Goal: Book appointment/travel/reservation

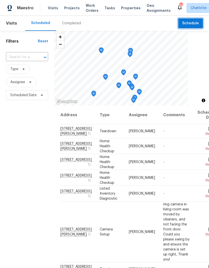
click at [196, 25] on span "Schedule" at bounding box center [190, 23] width 17 height 6
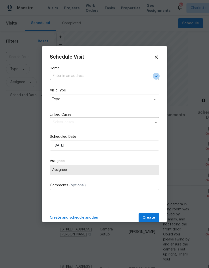
click at [153, 77] on icon "Open" at bounding box center [156, 76] width 6 height 6
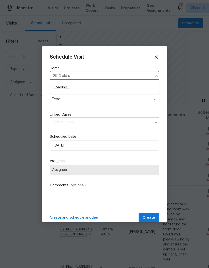
type input "2913 old st"
click at [107, 88] on li "2913 Old Stage Rd, Gastonia, NC 28052" at bounding box center [104, 87] width 109 height 9
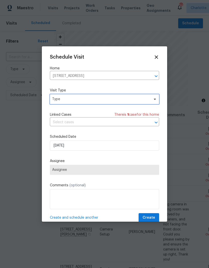
click at [151, 99] on span at bounding box center [154, 99] width 6 height 4
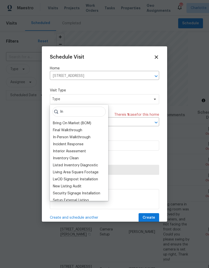
type input "In"
click at [56, 137] on div "In-Person Walkthrough" at bounding box center [72, 137] width 38 height 5
type input "09/25/2025 12:30 pm"
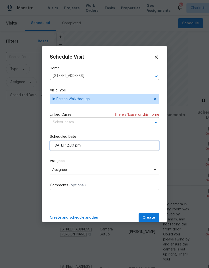
click at [127, 148] on input "09/25/2025 12:30 pm" at bounding box center [104, 145] width 109 height 10
select select "pm"
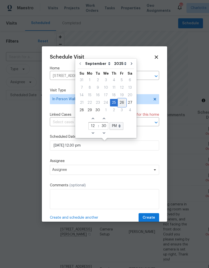
click at [120, 104] on div "26" at bounding box center [122, 102] width 8 height 7
type input "09/26/2025 12:30 pm"
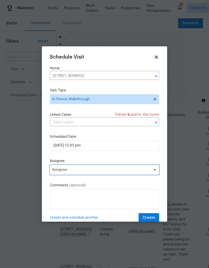
click at [114, 174] on span "Assignee" at bounding box center [104, 170] width 109 height 10
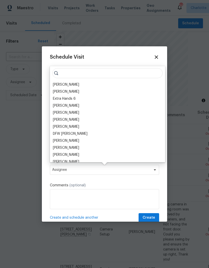
click at [69, 84] on div "[PERSON_NAME]" at bounding box center [66, 84] width 26 height 5
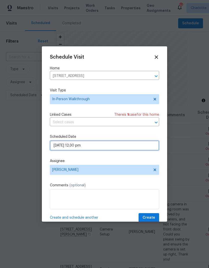
click at [136, 146] on input "09/26/2025 12:30 pm" at bounding box center [104, 145] width 109 height 10
select select "pm"
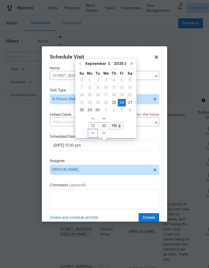
click at [92, 133] on icon "Decrease hours (12hr clock)" at bounding box center [93, 133] width 4 height 4
type input "09/26/2025 11:30 pm"
type input "11"
click at [118, 126] on select "AM PM" at bounding box center [116, 126] width 14 height 8
select select "am"
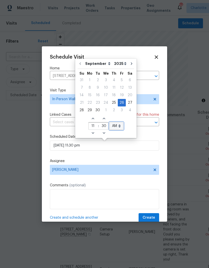
type input "09/26/2025 11:30 am"
select select "am"
click at [93, 132] on icon "Decrease hours (12hr clock)" at bounding box center [93, 133] width 4 height 4
type input "09/26/2025 10:30 am"
type input "10"
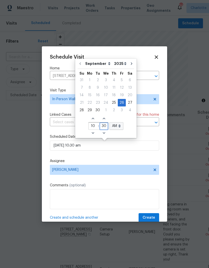
click at [103, 127] on input "30" at bounding box center [104, 126] width 8 height 7
click at [150, 158] on div "Schedule Visit Home 2913 Old Stage Rd, Gastonia, NC 28052 ​ Visit Type In-Perso…" at bounding box center [104, 138] width 109 height 168
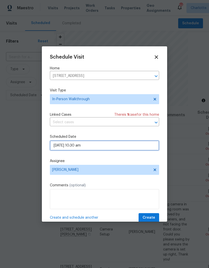
click at [128, 147] on input "09/26/2025 10:30 am" at bounding box center [104, 145] width 109 height 10
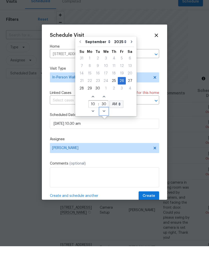
click at [106, 130] on span "Decrease minutes" at bounding box center [104, 133] width 8 height 7
type input "09/26/2025 10:29 am"
type input "29"
click at [106, 111] on div "1" at bounding box center [106, 110] width 8 height 7
type input "10/01/2025 10:29 am"
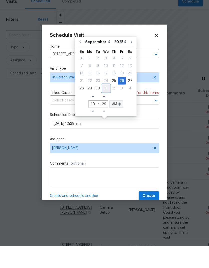
select select "9"
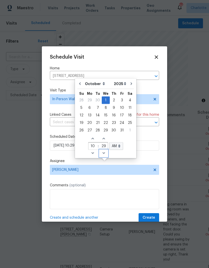
click at [102, 151] on icon "Decrease minutes" at bounding box center [104, 153] width 4 height 4
type input "10/01/2025 10:28 am"
type input "28"
click at [102, 152] on icon "Decrease minutes" at bounding box center [103, 153] width 3 height 2
type input "10/01/2025 10:27 am"
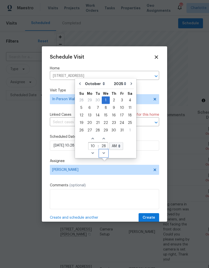
type input "27"
click at [102, 151] on icon "Decrease minutes" at bounding box center [104, 153] width 4 height 4
type input "10/01/2025 10:26 am"
type input "26"
click at [102, 152] on icon "Decrease minutes" at bounding box center [103, 153] width 3 height 2
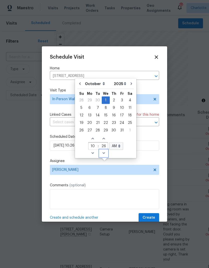
type input "10/01/2025 10:25 am"
type input "25"
click at [102, 152] on icon "Decrease minutes" at bounding box center [103, 153] width 3 height 2
type input "10/01/2025 10:24 am"
type input "24"
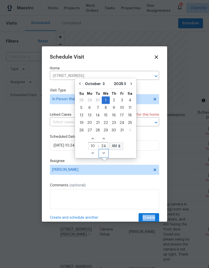
click at [105, 150] on span "Decrease minutes" at bounding box center [103, 153] width 8 height 7
type input "10/01/2025 10:23 am"
type input "23"
click at [103, 151] on icon "Decrease minutes" at bounding box center [104, 153] width 4 height 4
type input "10/01/2025 10:22 am"
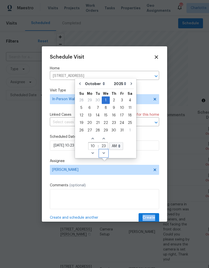
type input "22"
click at [103, 151] on icon "Decrease minutes" at bounding box center [104, 153] width 4 height 4
type input "10/01/2025 10:21 am"
type input "21"
click at [103, 151] on icon "Decrease minutes" at bounding box center [104, 153] width 4 height 4
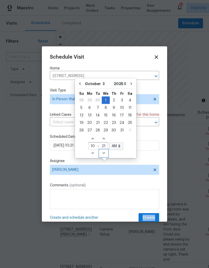
type input "10/01/2025 10:20 am"
type input "20"
click at [104, 151] on icon "Decrease minutes" at bounding box center [104, 153] width 4 height 4
type input "10/01/2025 10:19 am"
type input "19"
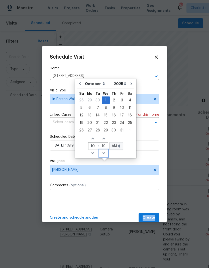
click at [104, 150] on span "Decrease minutes" at bounding box center [103, 153] width 8 height 7
type input "10/01/2025 10:18 am"
type input "18"
click at [104, 150] on span "Decrease minutes" at bounding box center [103, 153] width 8 height 7
type input "10/01/2025 10:17 am"
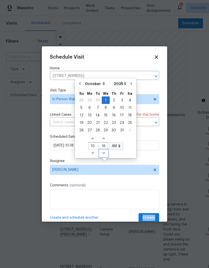
type input "17"
click at [102, 151] on icon "Decrease minutes" at bounding box center [104, 153] width 4 height 4
type input "10/01/2025 10:16 am"
type input "16"
click at [103, 151] on icon "Decrease minutes" at bounding box center [104, 153] width 4 height 4
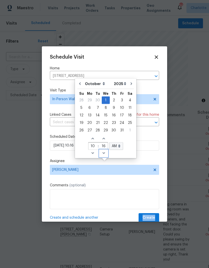
type input "10/01/2025 10:15 am"
type input "15"
click at [103, 150] on span "Decrease minutes" at bounding box center [103, 153] width 8 height 7
type input "10/01/2025 10:14 am"
type input "14"
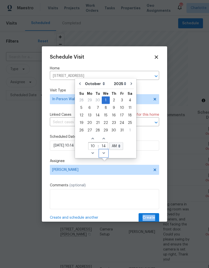
click at [104, 150] on span "Decrease minutes" at bounding box center [103, 153] width 8 height 7
type input "10/01/2025 10:13 am"
type input "13"
click at [104, 150] on span "Decrease minutes" at bounding box center [103, 153] width 8 height 7
type input "10/01/2025 10:12 am"
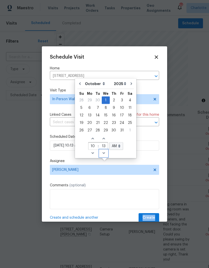
type input "12"
click at [105, 150] on span "Decrease minutes" at bounding box center [103, 153] width 8 height 7
type input "10/01/2025 10:11 am"
type input "11"
click at [104, 151] on icon "Decrease minutes" at bounding box center [104, 153] width 4 height 4
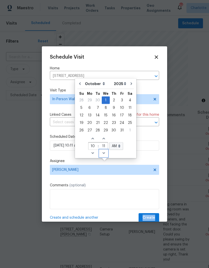
type input "10/01/2025 10:10 am"
type input "10"
click at [105, 150] on span "Decrease minutes" at bounding box center [103, 153] width 8 height 7
type input "10/01/2025 10:09 am"
type input "09"
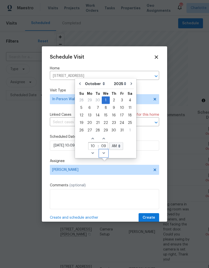
click at [105, 150] on span "Decrease minutes" at bounding box center [103, 153] width 8 height 7
type input "10/01/2025 10:08 am"
type input "08"
click at [105, 150] on span "Decrease minutes" at bounding box center [103, 153] width 8 height 7
type input "10/01/2025 10:07 am"
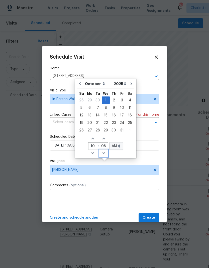
type input "07"
click at [104, 151] on icon "Decrease minutes" at bounding box center [104, 153] width 4 height 4
type input "10/01/2025 10:06 am"
type input "06"
click at [104, 150] on span "Decrease minutes" at bounding box center [103, 153] width 8 height 7
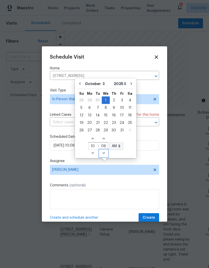
type input "10/01/2025 10:05 am"
type input "05"
click at [104, 150] on span "Decrease minutes" at bounding box center [103, 153] width 8 height 7
type input "10/01/2025 10:04 am"
type input "04"
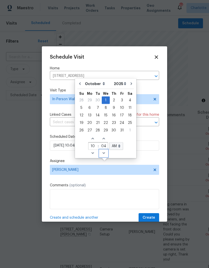
click at [104, 150] on span "Decrease minutes" at bounding box center [103, 153] width 8 height 7
type input "10/01/2025 10:03 am"
type input "03"
click at [104, 151] on icon "Decrease minutes" at bounding box center [104, 153] width 4 height 4
type input "10/01/2025 10:02 am"
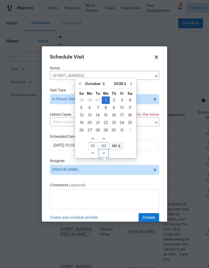
type input "02"
click at [104, 150] on span "Decrease minutes" at bounding box center [103, 153] width 8 height 7
type input "10/01/2025 10:01 am"
type input "01"
click at [106, 150] on span "Decrease minutes" at bounding box center [103, 153] width 8 height 7
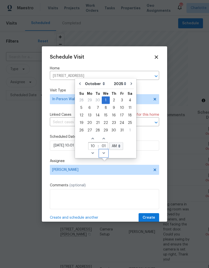
type input "10/01/2025 10:00 am"
type input "00"
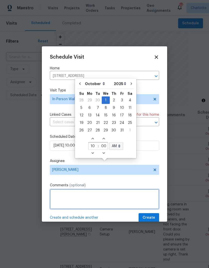
click at [98, 197] on textarea at bounding box center [104, 199] width 109 height 20
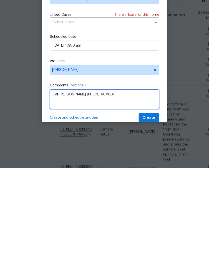
type textarea "Call Nicole 980-989-4021"
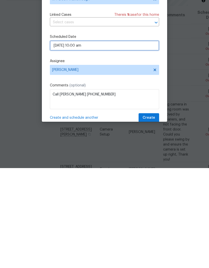
click at [130, 140] on input "10/01/2025 10:00 am" at bounding box center [104, 145] width 109 height 10
select select "9"
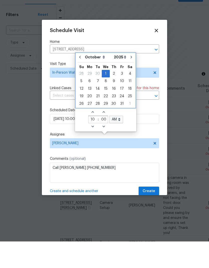
click at [80, 82] on icon "Go to previous month" at bounding box center [80, 84] width 4 height 4
type input "09/25/2025 12:31 pm"
select select "8"
type input "12"
type input "31"
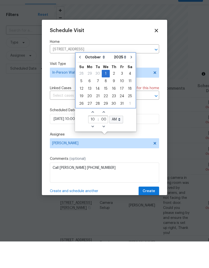
select select "pm"
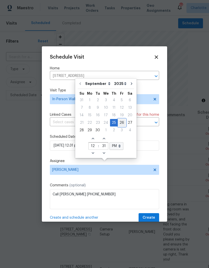
click at [119, 119] on div "26" at bounding box center [122, 122] width 8 height 7
type input "09/26/2025 12:31 pm"
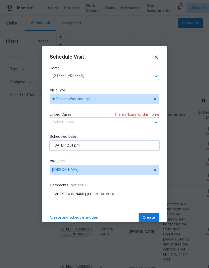
click at [83, 146] on input "09/26/2025 12:31 pm" at bounding box center [104, 145] width 109 height 10
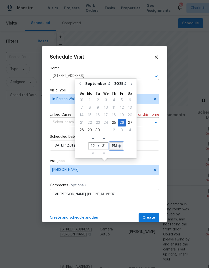
click at [117, 142] on select "AM PM" at bounding box center [116, 146] width 14 height 8
select select "am"
type input "09/26/2025 12:31 am"
select select "am"
click at [92, 151] on icon "Decrease hours (12hr clock)" at bounding box center [93, 153] width 4 height 4
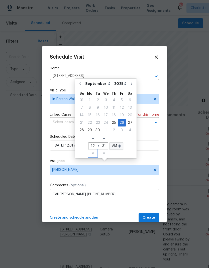
type input "09/26/2025 11:31 am"
type input "11"
click at [92, 152] on icon "Decrease hours (12hr clock)" at bounding box center [92, 153] width 3 height 2
type input "09/26/2025 10:31 am"
type input "10"
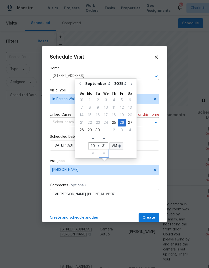
click at [106, 150] on span "Decrease minutes" at bounding box center [104, 153] width 8 height 7
type input "09/26/2025 10:30 am"
type input "30"
click at [149, 219] on span "Create" at bounding box center [148, 217] width 13 height 6
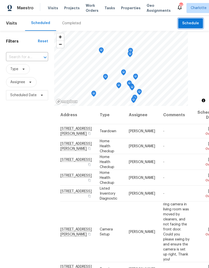
scroll to position [-1, 0]
click at [194, 23] on span "Schedule" at bounding box center [190, 23] width 17 height 6
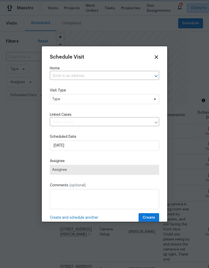
click at [158, 74] on icon "Open" at bounding box center [156, 76] width 6 height 6
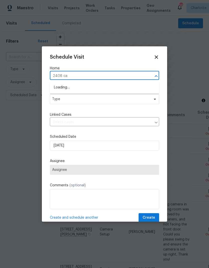
type input "2408 cag"
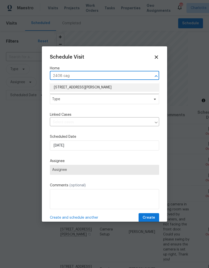
click at [119, 87] on li "[STREET_ADDRESS][PERSON_NAME]" at bounding box center [104, 87] width 109 height 8
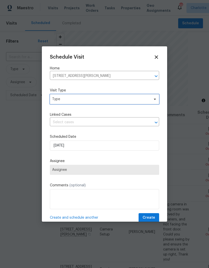
click at [154, 100] on icon at bounding box center [155, 99] width 2 height 1
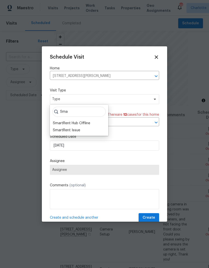
type input "Sma"
click at [77, 129] on div "SmartRent Issue" at bounding box center [66, 130] width 27 height 5
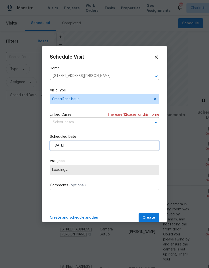
click at [142, 146] on input "[DATE]" at bounding box center [104, 145] width 109 height 10
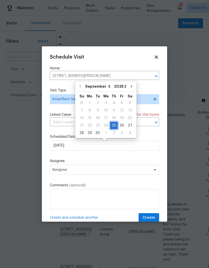
click at [114, 125] on div "25" at bounding box center [114, 125] width 8 height 7
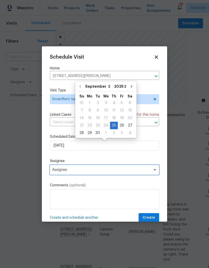
click at [121, 170] on span "Assignee" at bounding box center [101, 170] width 98 height 4
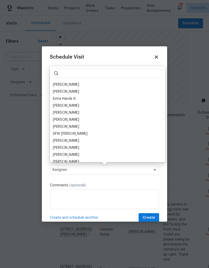
click at [68, 84] on div "[PERSON_NAME]" at bounding box center [66, 84] width 26 height 5
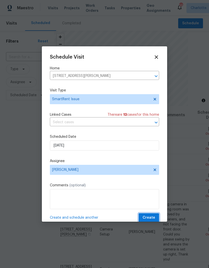
click at [151, 219] on span "Create" at bounding box center [148, 217] width 13 height 6
